Goal: Use online tool/utility: Utilize a website feature to perform a specific function

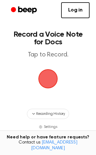
click at [55, 77] on span "button" at bounding box center [48, 79] width 18 height 18
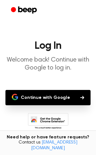
click at [68, 84] on main "Log In Welcome back! Continue with Google to log in. Continue with Google Don't…" at bounding box center [48, 95] width 96 height 191
click at [74, 101] on button "Continue with Google" at bounding box center [47, 97] width 85 height 15
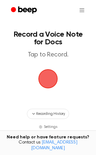
click at [60, 76] on span "button" at bounding box center [47, 79] width 23 height 23
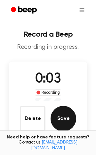
click at [65, 112] on button "Save" at bounding box center [64, 119] width 26 height 26
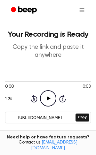
click at [49, 99] on icon "Play Audio" at bounding box center [48, 99] width 16 height 16
